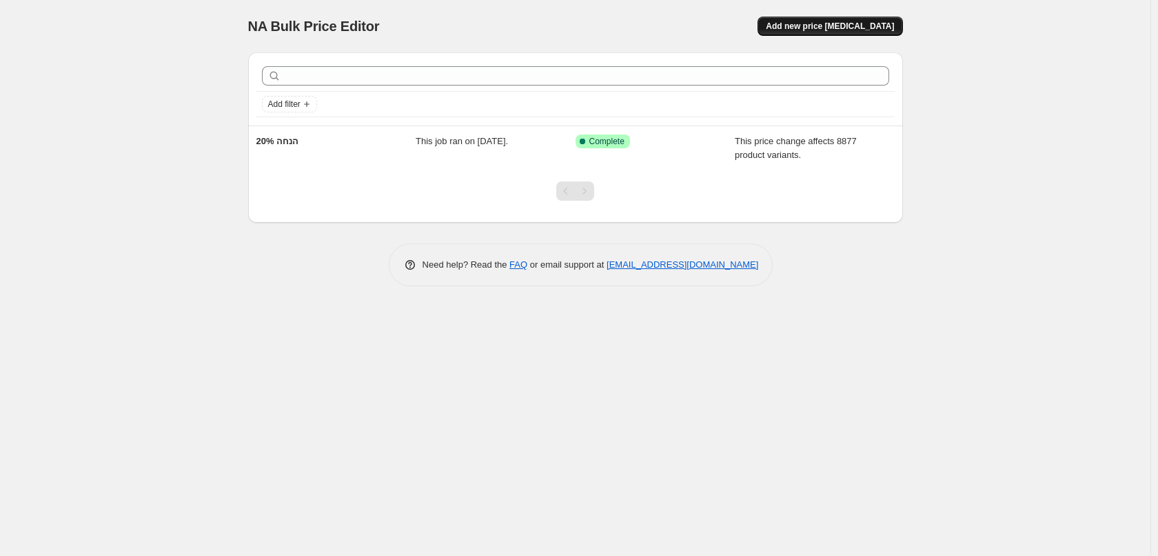
click at [875, 31] on span "Add new price [MEDICAL_DATA]" at bounding box center [830, 26] width 128 height 11
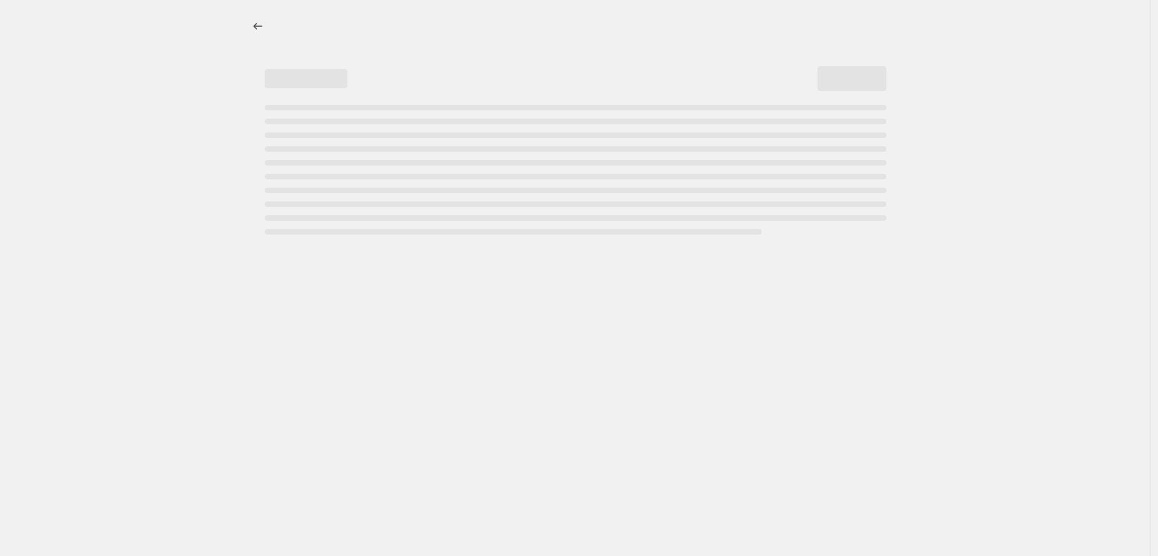
select select "percentage"
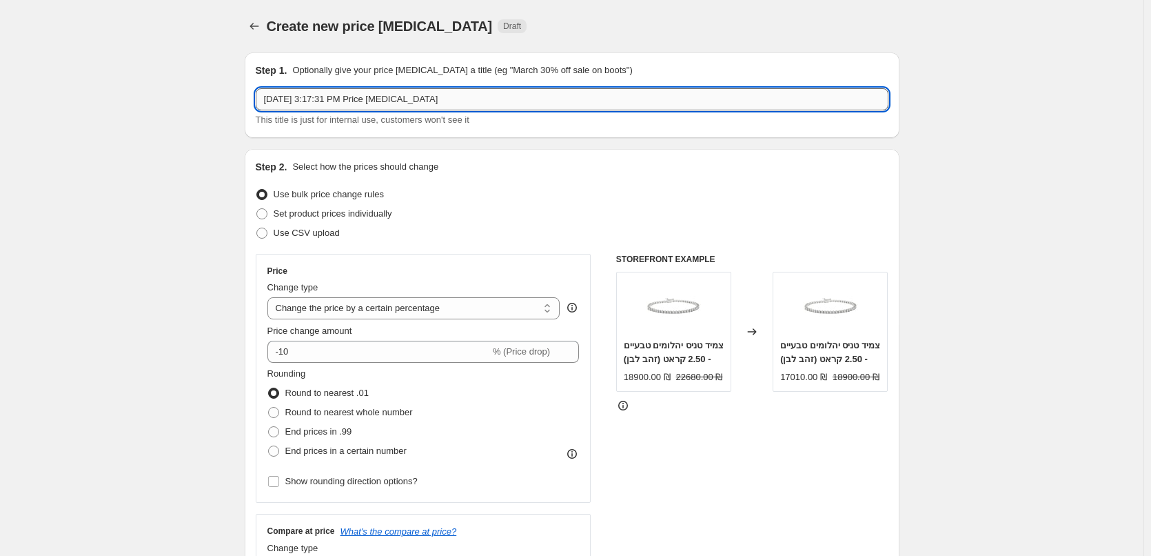
click at [521, 95] on input "[DATE] 3:17:31 PM Price [MEDICAL_DATA]" at bounding box center [572, 99] width 633 height 22
type input "60% הנחה על כל היהלומים"
drag, startPoint x: 152, startPoint y: 101, endPoint x: 161, endPoint y: 103, distance: 8.7
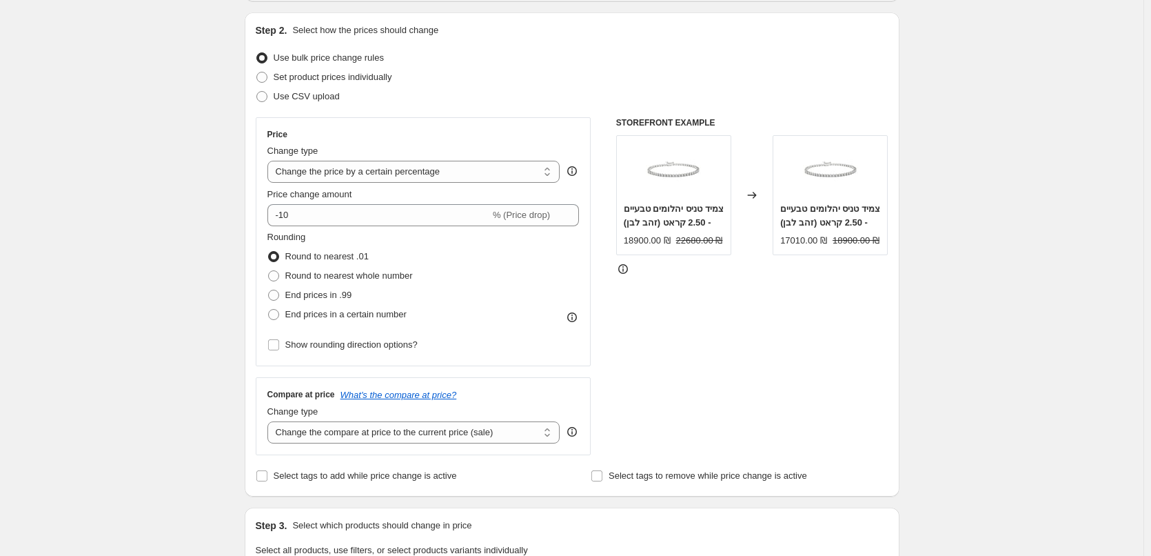
scroll to position [138, 0]
click at [417, 177] on select "Change the price to a certain amount Change the price by a certain amount Chang…" at bounding box center [413, 170] width 293 height 22
select select "no_change"
click at [270, 159] on select "Change the price to a certain amount Change the price by a certain amount Chang…" at bounding box center [413, 170] width 293 height 22
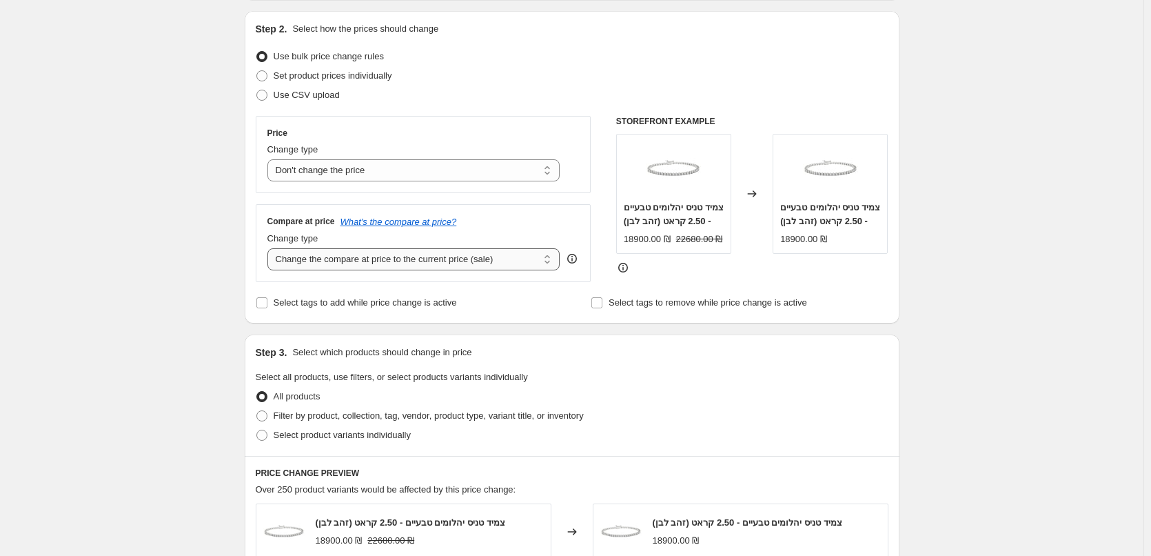
click at [387, 257] on select "Change the compare at price to the current price (sale) Change the compare at p…" at bounding box center [413, 259] width 293 height 22
select select "pp"
click at [270, 248] on select "Change the compare at price to the current price (sale) Change the compare at p…" at bounding box center [413, 259] width 293 height 22
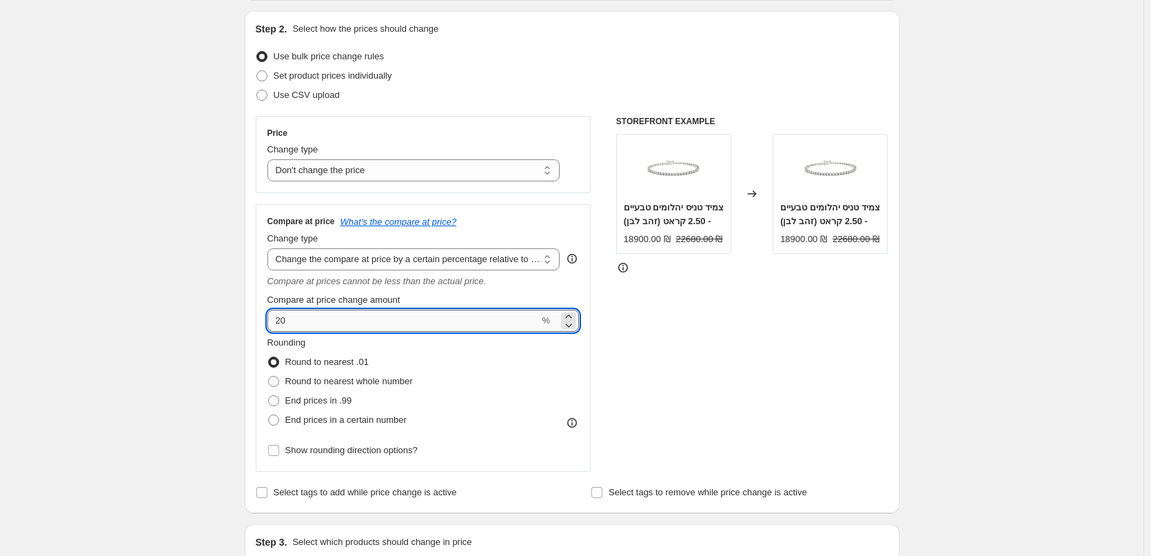
click at [360, 327] on input "20" at bounding box center [403, 320] width 272 height 22
click at [282, 326] on input "20" at bounding box center [403, 320] width 272 height 22
type input "60"
click at [966, 343] on div "Create new price [MEDICAL_DATA]. This page is ready Create new price [MEDICAL_D…" at bounding box center [571, 560] width 1143 height 1396
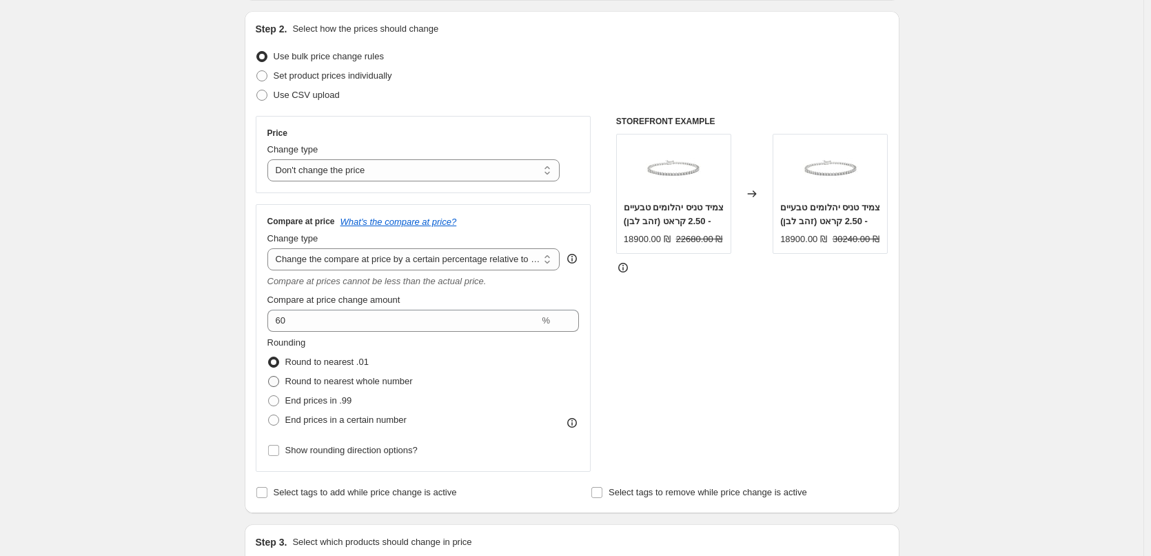
click at [337, 377] on span "Round to nearest whole number" at bounding box center [349, 381] width 128 height 10
click at [269, 376] on input "Round to nearest whole number" at bounding box center [268, 376] width 1 height 1
radio input "true"
click at [339, 366] on span "Round to nearest .01" at bounding box center [326, 361] width 83 height 10
click at [269, 357] on input "Round to nearest .01" at bounding box center [268, 356] width 1 height 1
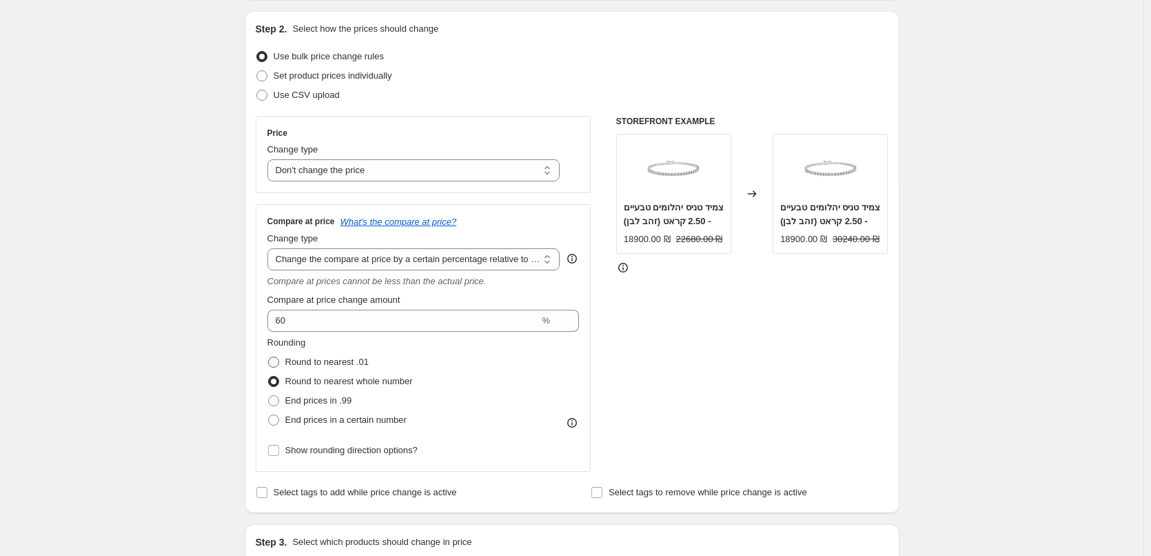
radio input "true"
click at [369, 384] on span "Round to nearest whole number" at bounding box center [349, 381] width 128 height 10
click at [269, 376] on input "Round to nearest whole number" at bounding box center [268, 376] width 1 height 1
radio input "true"
click at [403, 451] on span "Show rounding direction options?" at bounding box center [351, 450] width 132 height 10
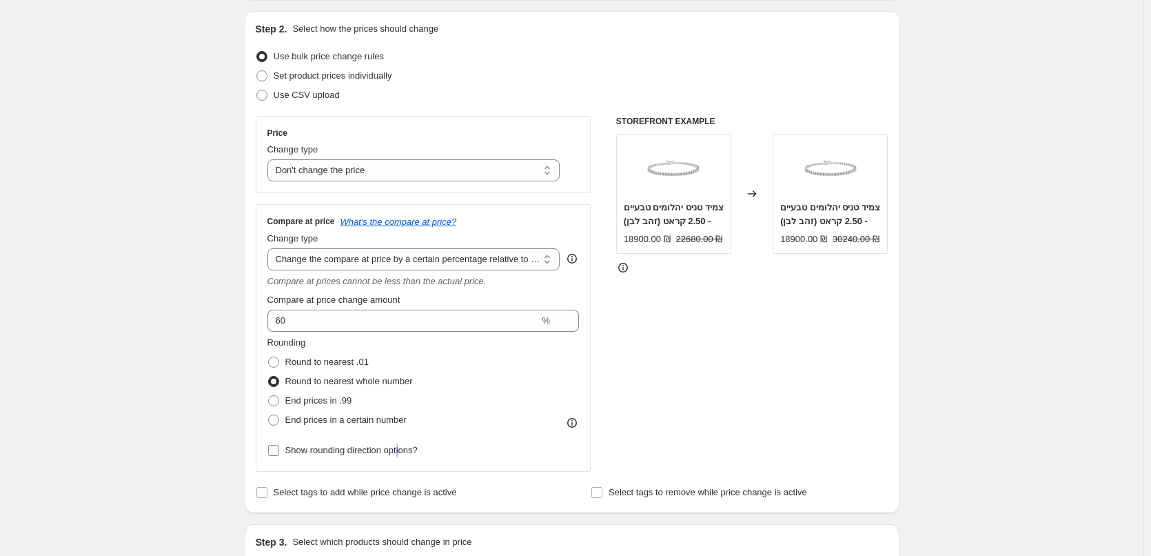
click at [402, 451] on span "Show rounding direction options?" at bounding box center [351, 450] width 132 height 10
click at [279, 451] on input "Show rounding direction options?" at bounding box center [273, 450] width 11 height 11
checkbox input "true"
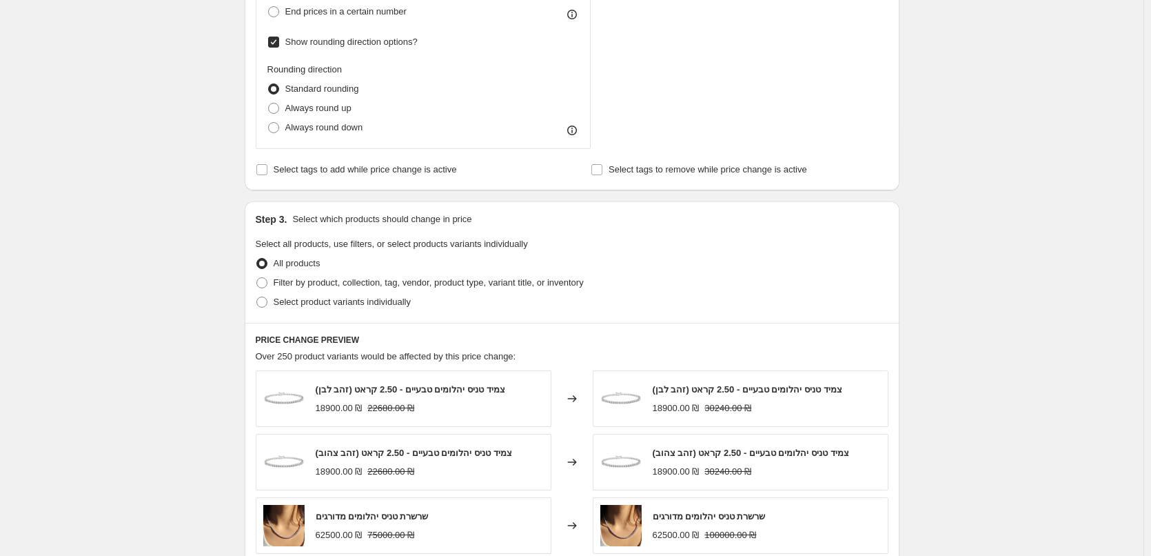
scroll to position [551, 0]
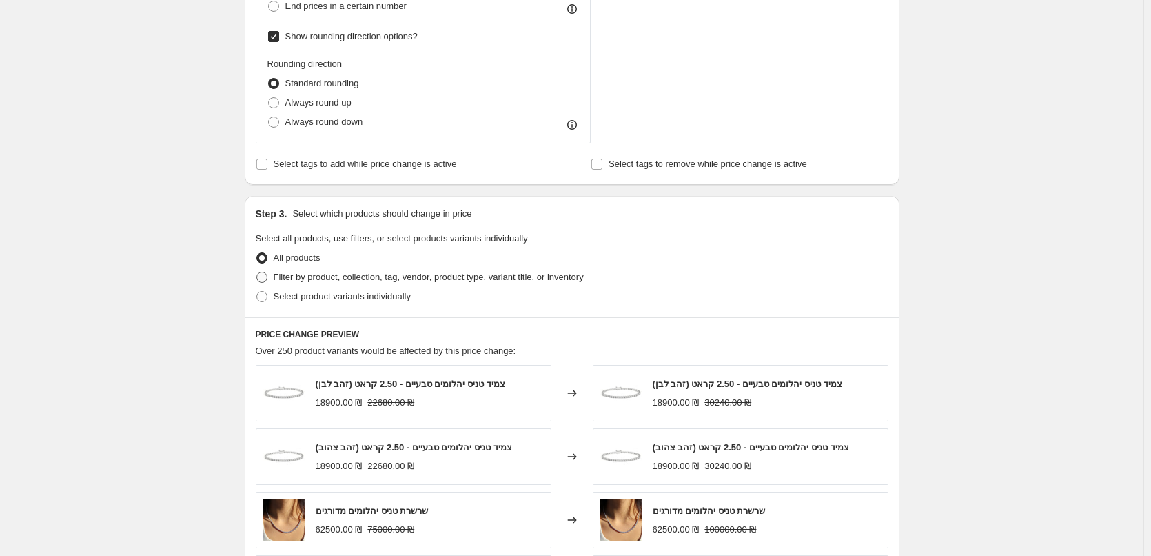
click at [385, 279] on span "Filter by product, collection, tag, vendor, product type, variant title, or inv…" at bounding box center [429, 277] width 310 height 10
click at [257, 272] on input "Filter by product, collection, tag, vendor, product type, variant title, or inv…" at bounding box center [256, 272] width 1 height 1
radio input "true"
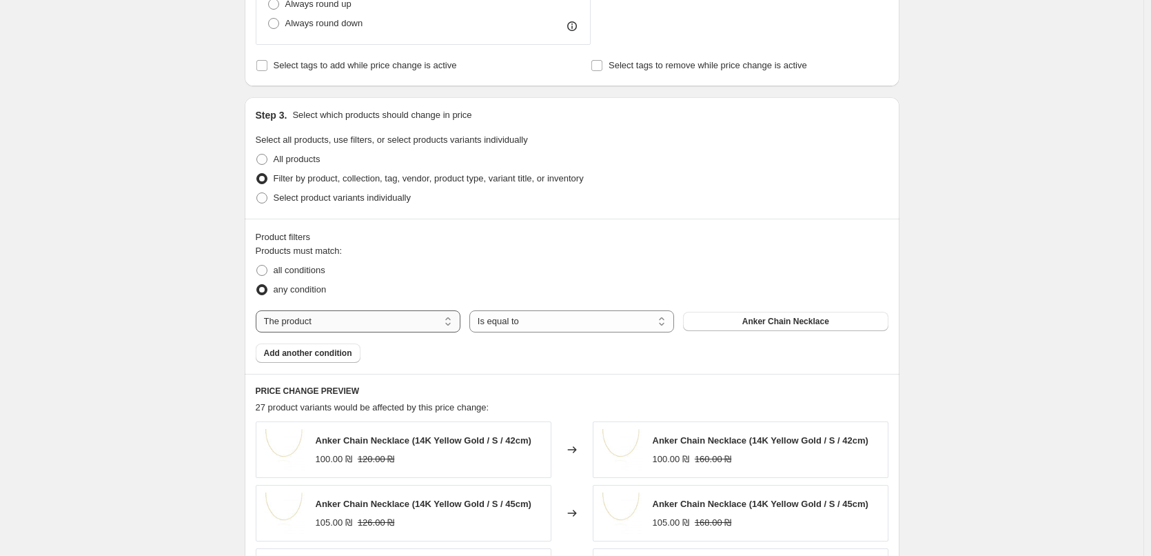
scroll to position [689, 0]
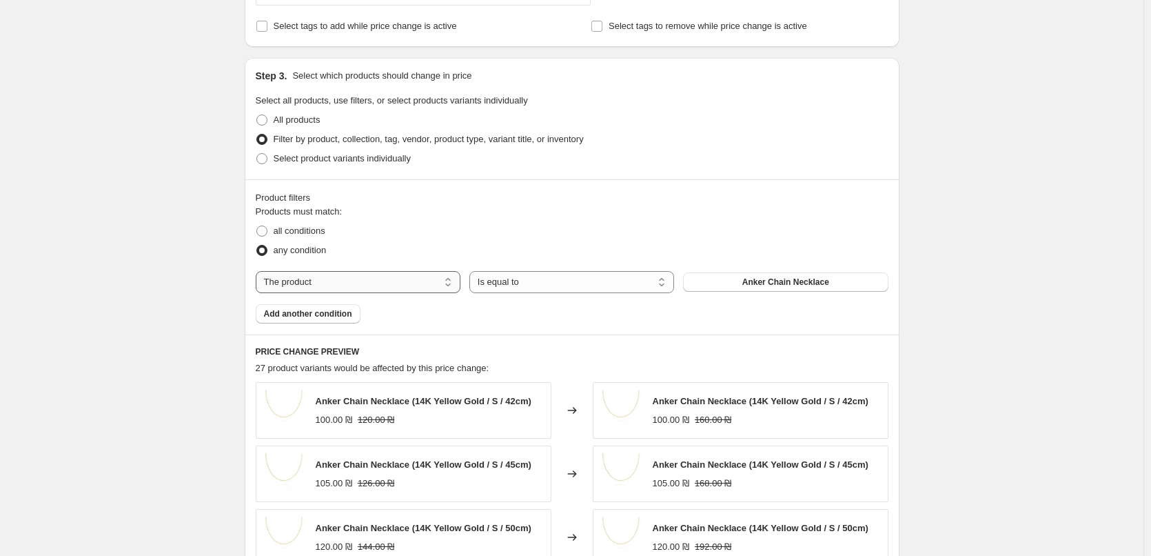
click at [442, 283] on select "The product The product's collection The product's tag The product's vendor The…" at bounding box center [358, 282] width 205 height 22
select select "collection"
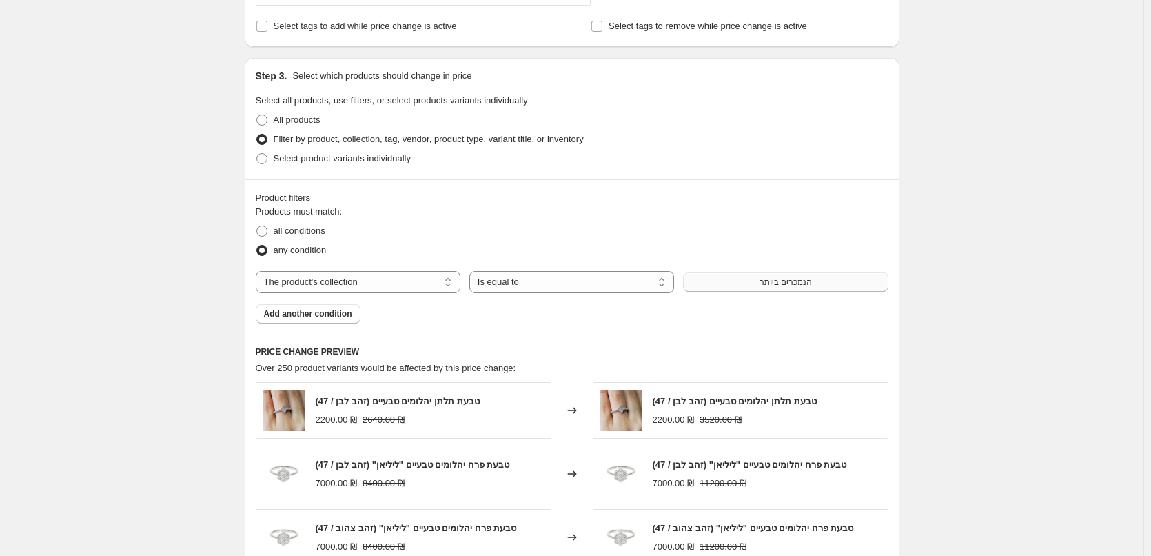
click at [714, 288] on button "הנמכרים ביותר" at bounding box center [785, 281] width 205 height 19
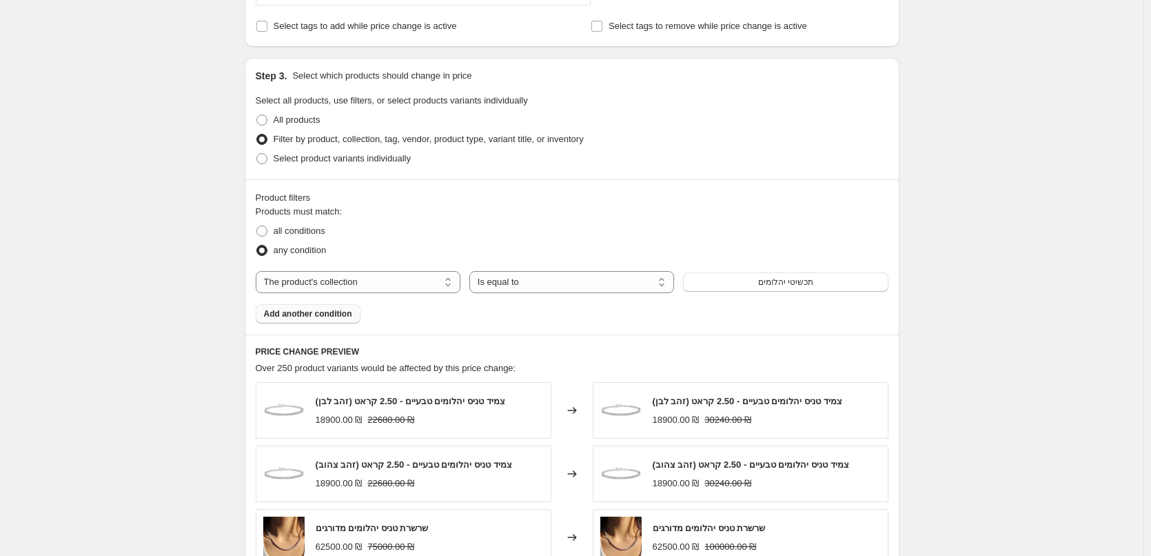
click at [345, 316] on span "Add another condition" at bounding box center [308, 313] width 88 height 11
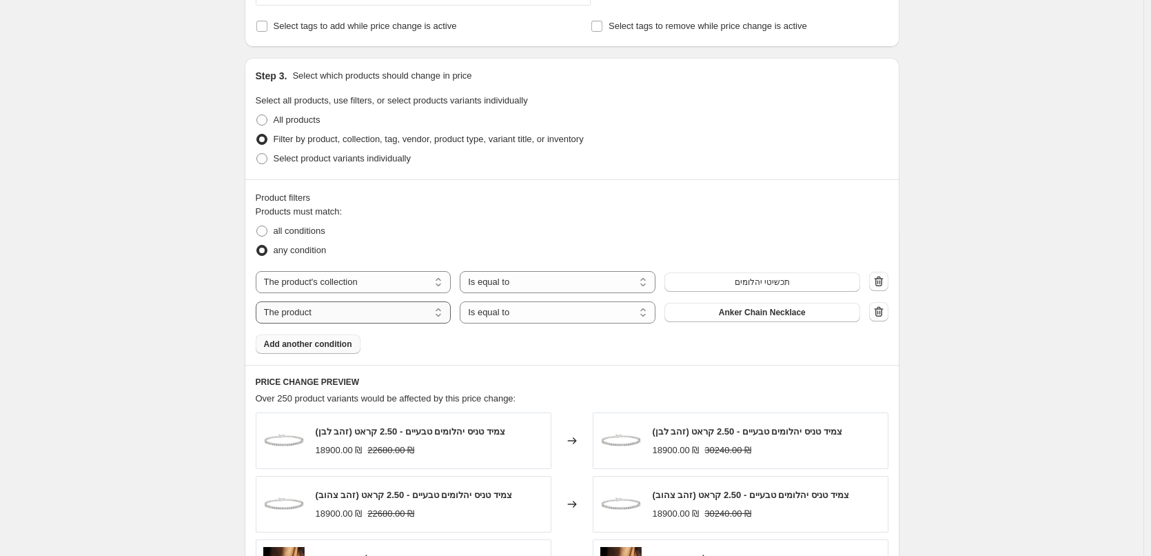
click at [406, 321] on select "The product The product's collection The product's tag The product's vendor The…" at bounding box center [354, 312] width 196 height 22
select select "collection"
click at [710, 316] on button "הנמכרים ביותר" at bounding box center [762, 312] width 196 height 19
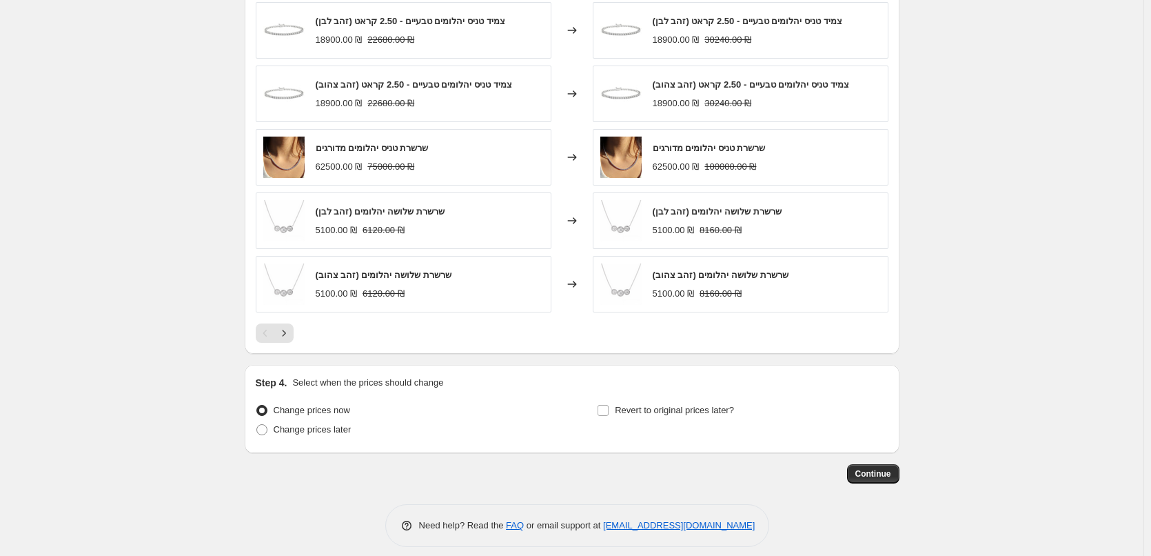
scroll to position [1112, 0]
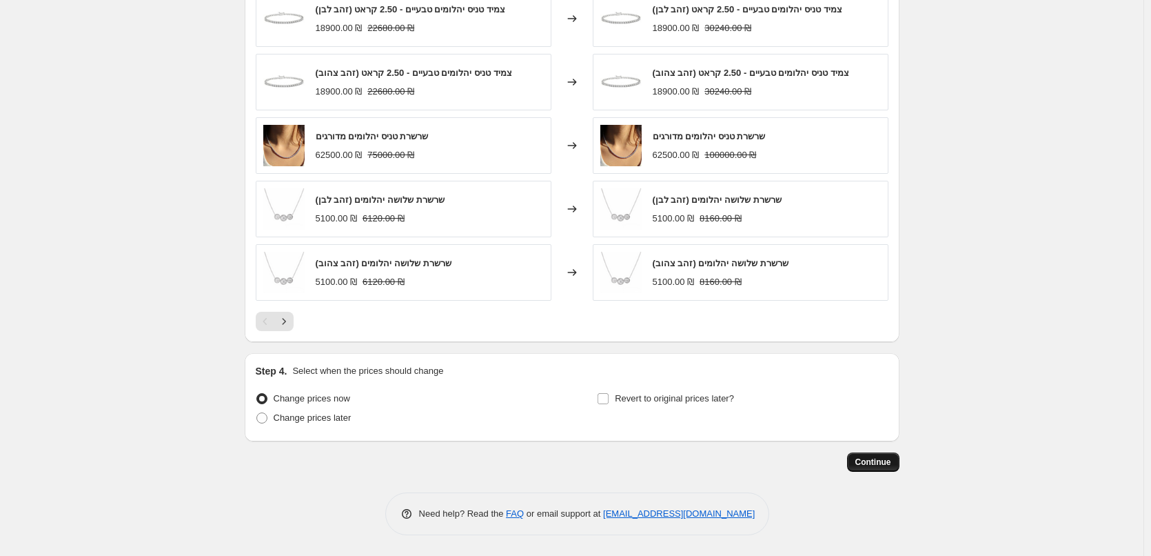
click at [868, 465] on span "Continue" at bounding box center [873, 461] width 36 height 11
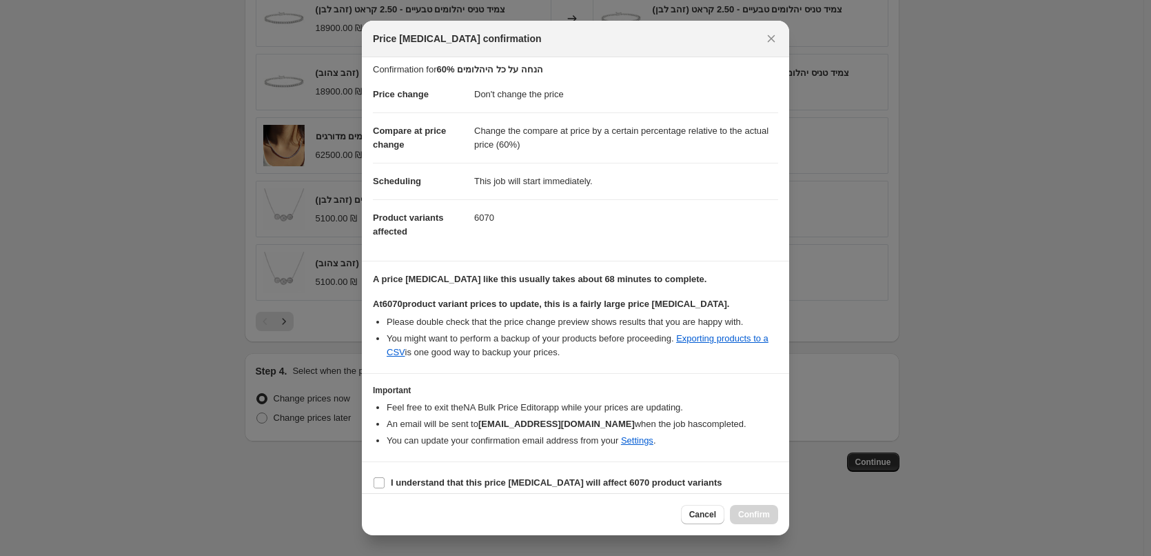
scroll to position [16, 0]
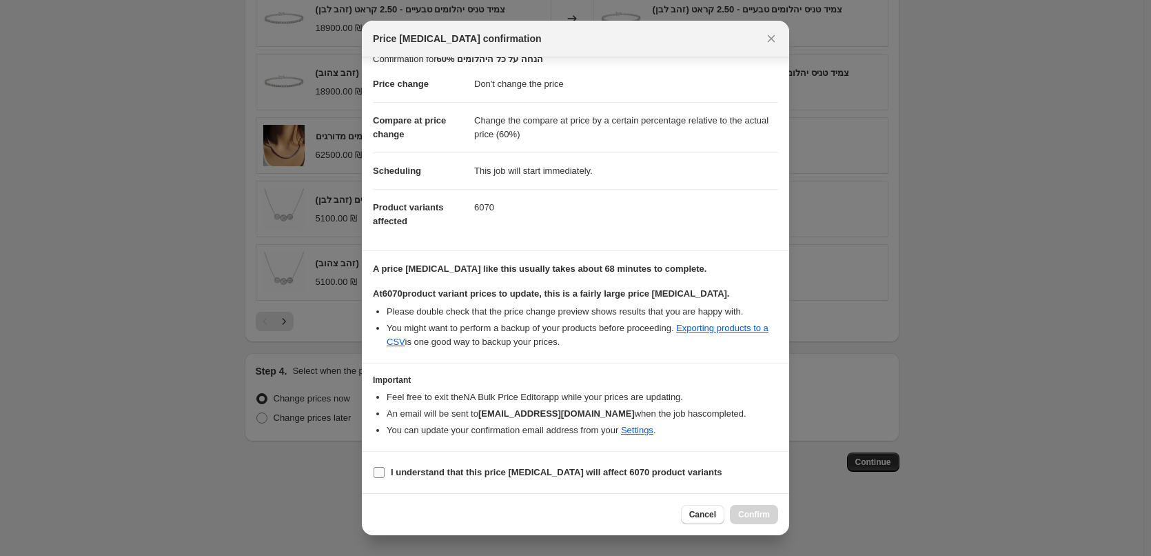
click at [397, 478] on span "I understand that this price [MEDICAL_DATA] will affect 6070 product variants" at bounding box center [557, 472] width 332 height 14
click at [385, 478] on input "I understand that this price [MEDICAL_DATA] will affect 6070 product variants" at bounding box center [379, 472] width 11 height 11
checkbox input "true"
click at [753, 507] on button "Confirm" at bounding box center [754, 514] width 48 height 19
